Goal: Task Accomplishment & Management: Complete application form

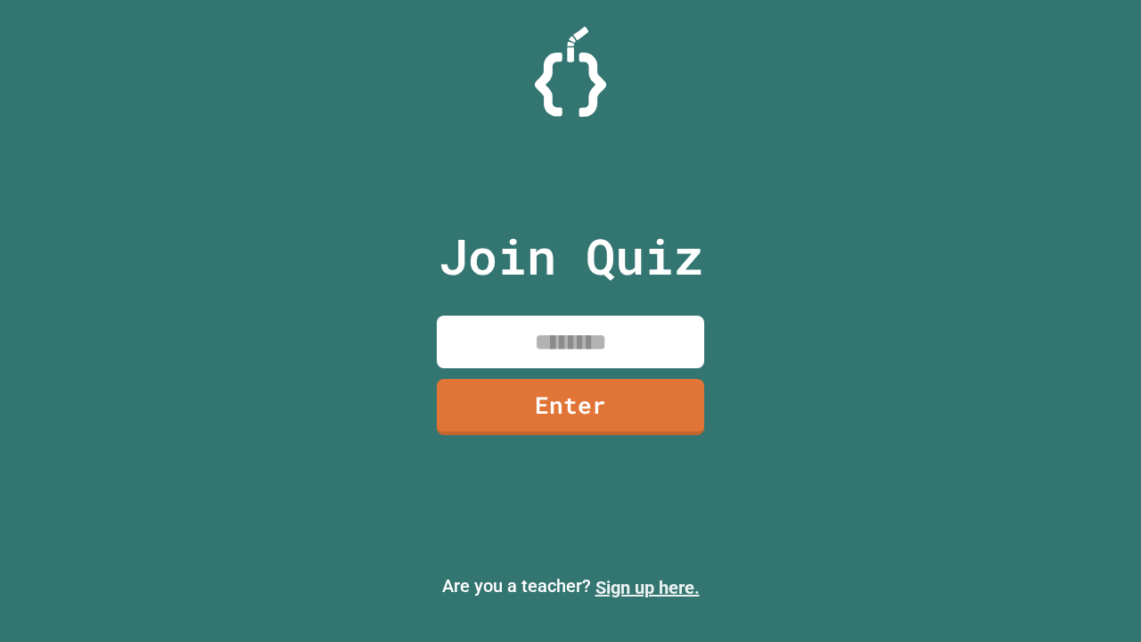
click at [647, 587] on link "Sign up here." at bounding box center [647, 587] width 104 height 21
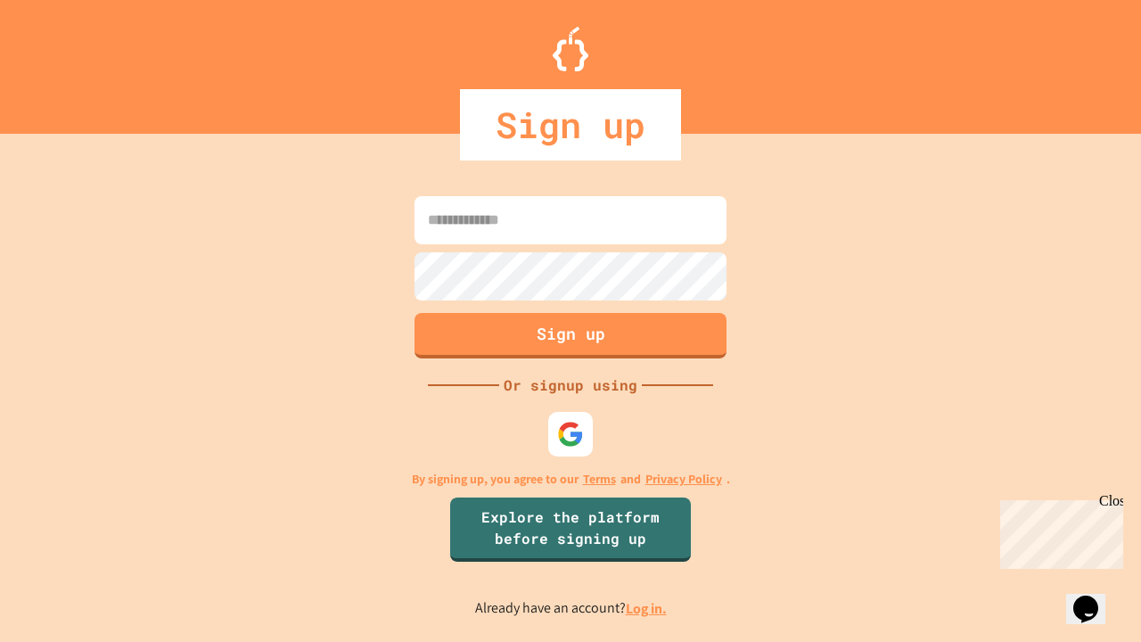
click at [647, 608] on link "Log in." at bounding box center [646, 608] width 41 height 19
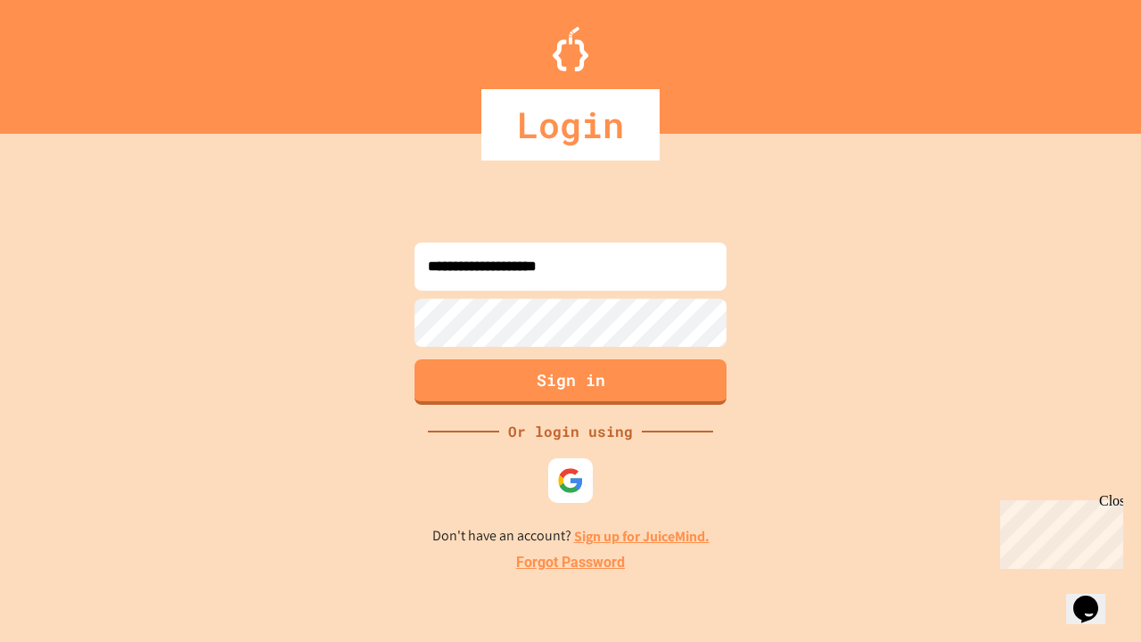
type input "**********"
